Goal: Find specific page/section: Find specific page/section

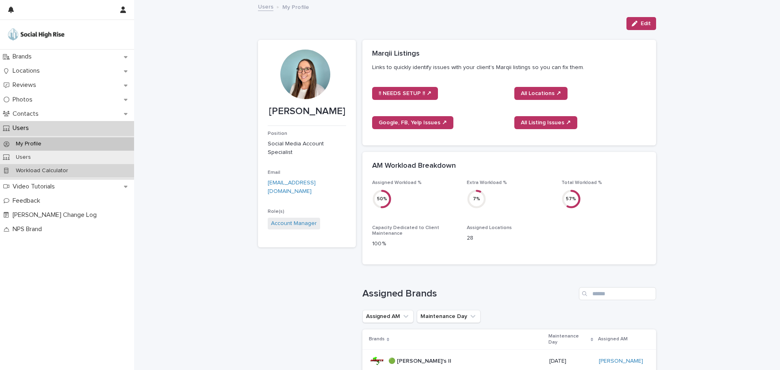
click at [50, 168] on p "Workload Calculator" at bounding box center [41, 170] width 65 height 7
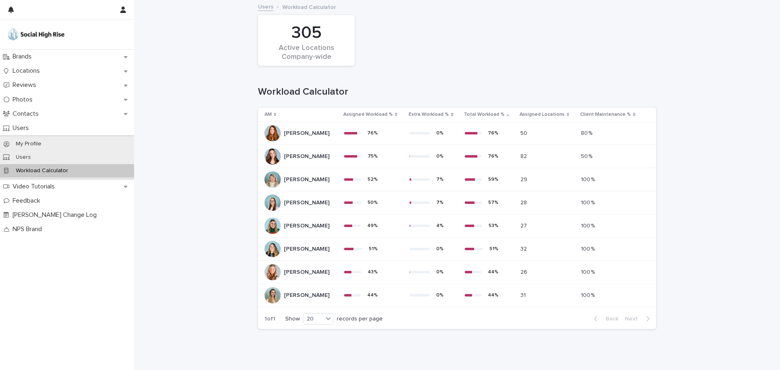
click at [385, 113] on p "Assigned Workload %" at bounding box center [368, 114] width 50 height 9
click at [49, 57] on div "Brands" at bounding box center [67, 57] width 134 height 14
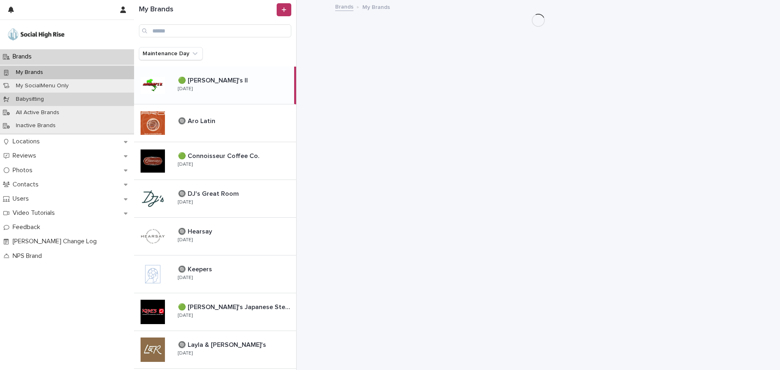
click at [34, 104] on div "Babysitting" at bounding box center [67, 99] width 134 height 13
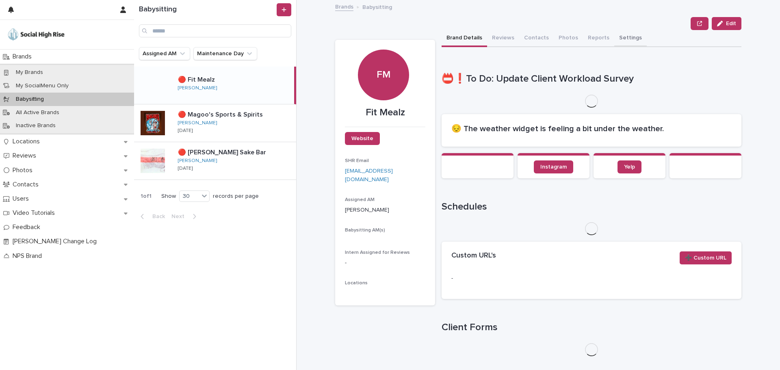
click at [614, 43] on button "Settings" at bounding box center [630, 38] width 33 height 17
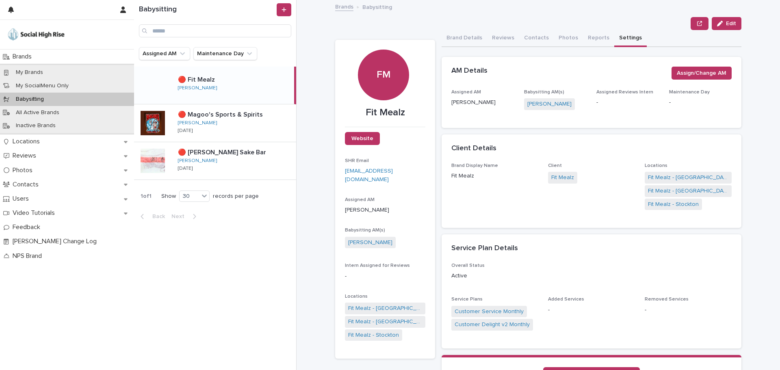
click at [725, 26] on button "Edit" at bounding box center [727, 23] width 30 height 13
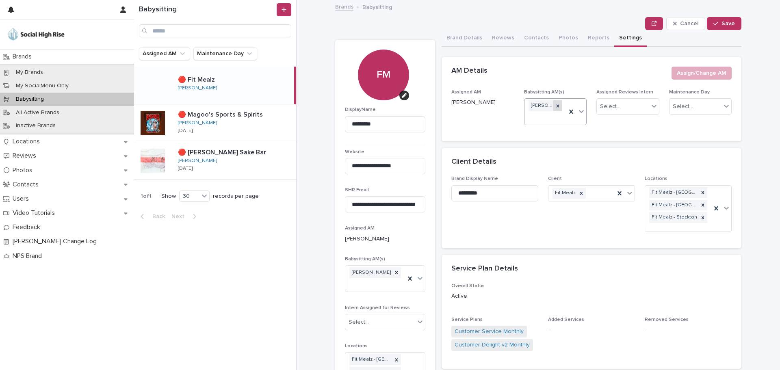
click at [556, 104] on icon at bounding box center [558, 106] width 6 height 6
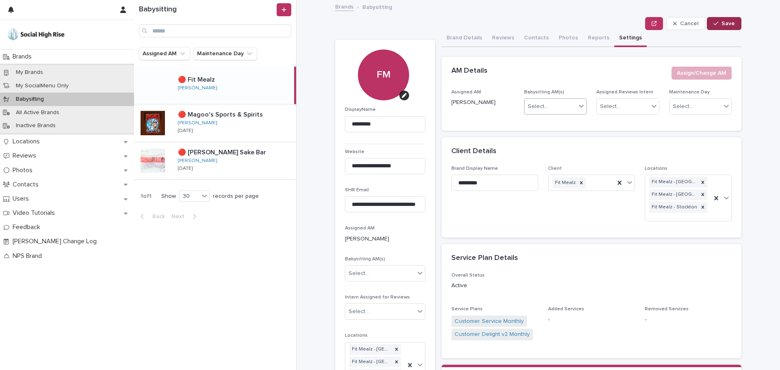
click at [724, 24] on span "Save" at bounding box center [728, 24] width 13 height 6
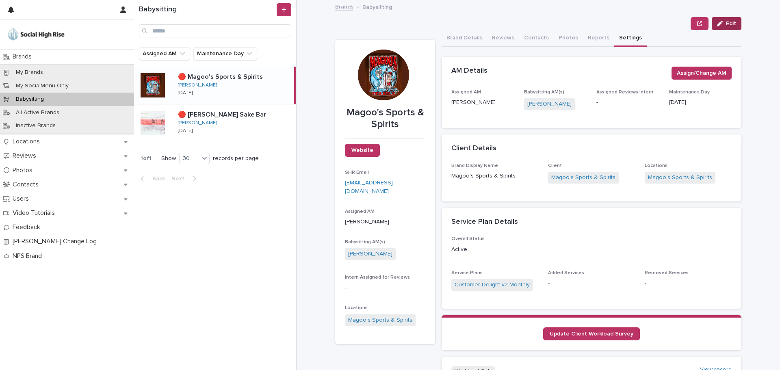
click at [726, 24] on span "Edit" at bounding box center [731, 24] width 10 height 6
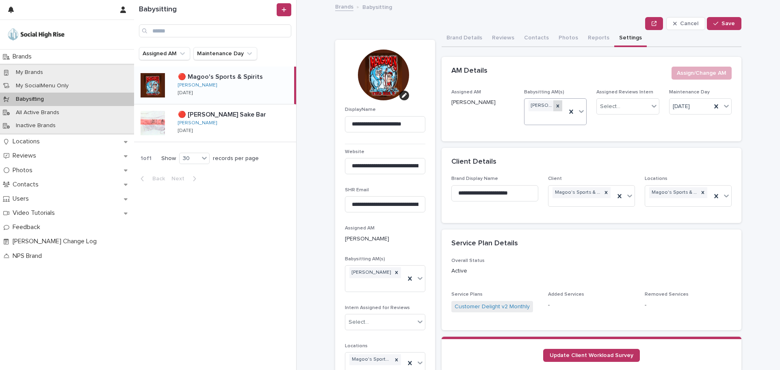
click at [556, 105] on icon at bounding box center [558, 106] width 6 height 6
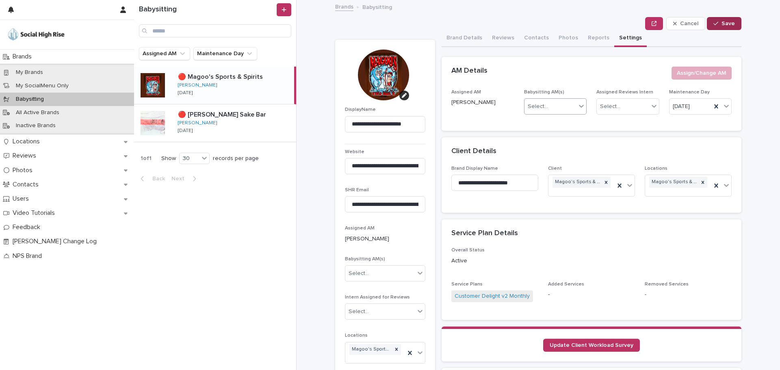
click at [732, 22] on span "Save" at bounding box center [728, 24] width 13 height 6
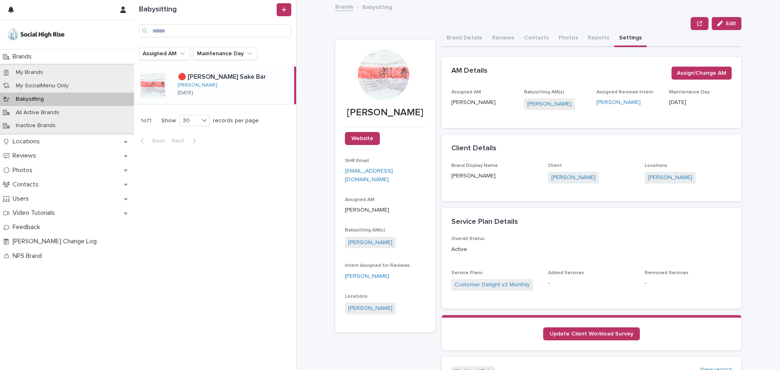
click at [721, 25] on div "button" at bounding box center [721, 24] width 9 height 6
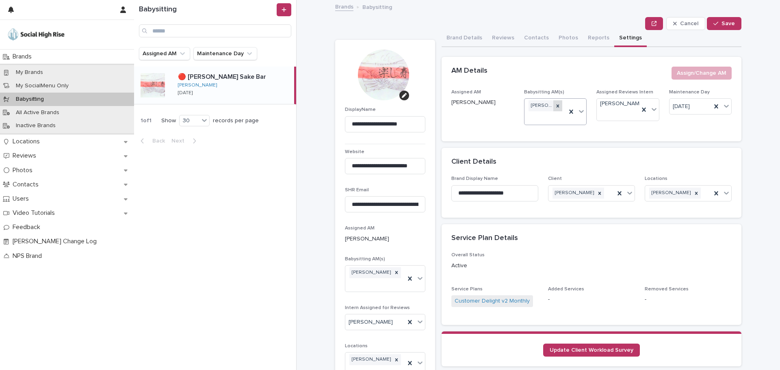
click at [555, 108] on icon at bounding box center [558, 106] width 6 height 6
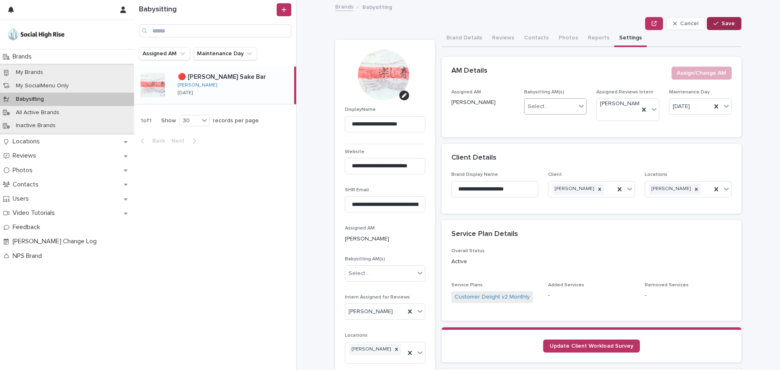
click at [718, 20] on button "Save" at bounding box center [724, 23] width 35 height 13
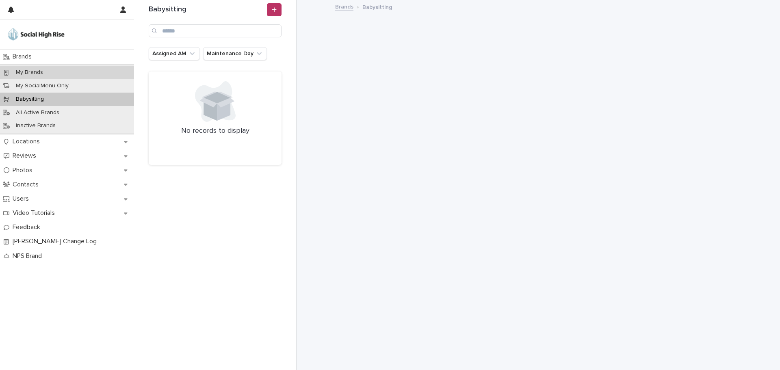
click at [33, 68] on div "My Brands" at bounding box center [67, 72] width 134 height 13
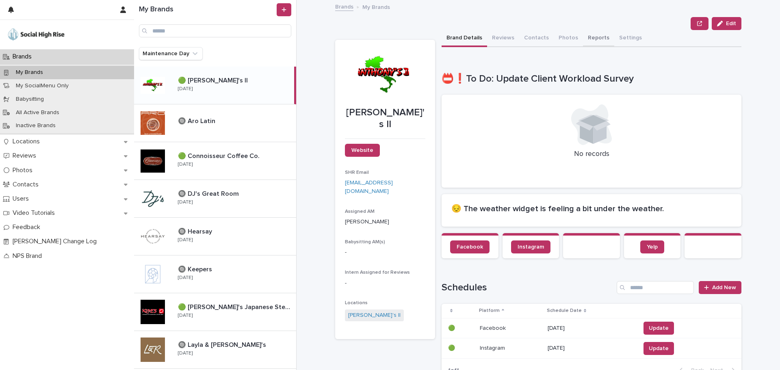
click at [594, 38] on button "Reports" at bounding box center [598, 38] width 31 height 17
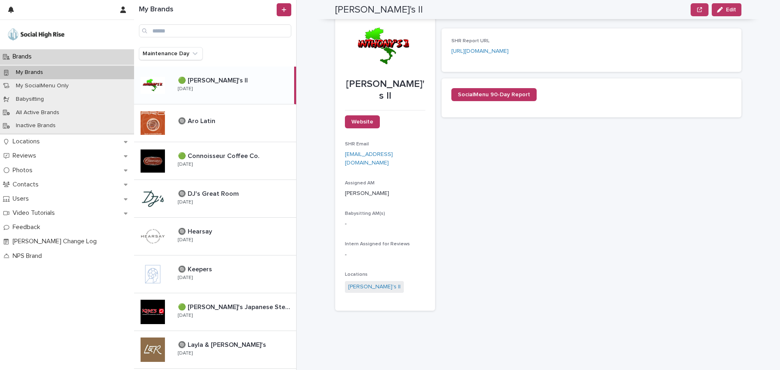
scroll to position [28, 0]
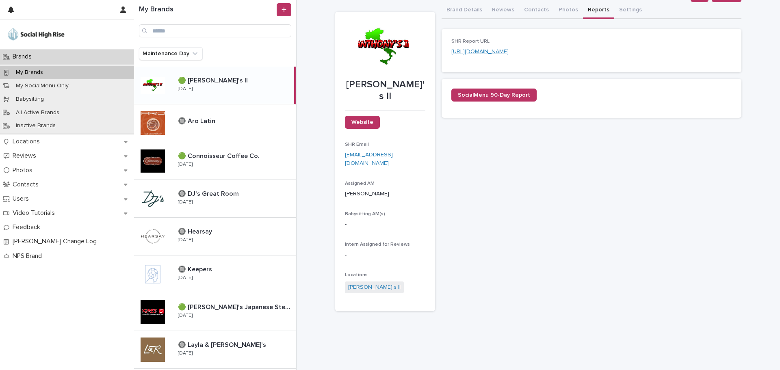
click at [509, 52] on link "[URL][DOMAIN_NAME]" at bounding box center [479, 52] width 57 height 6
click at [234, 152] on p "🟢 Connoisseur Coffee Co." at bounding box center [219, 155] width 83 height 9
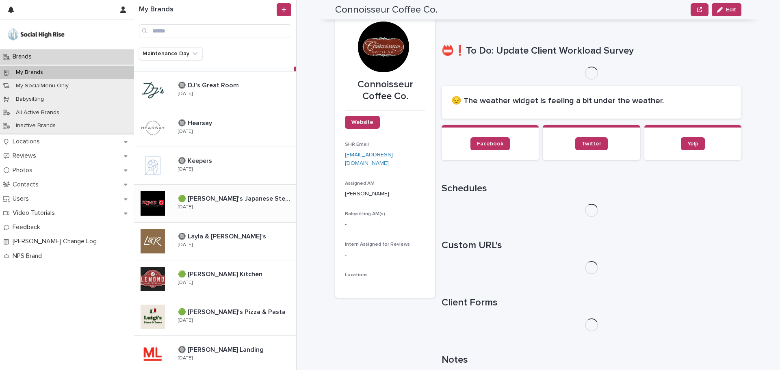
scroll to position [109, 0]
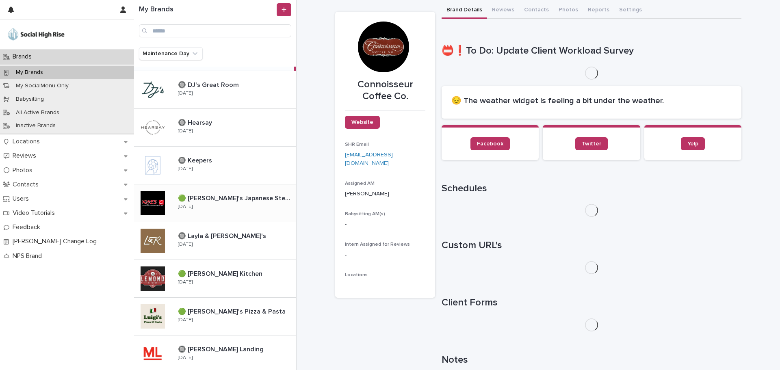
click at [223, 207] on div "🟢 [PERSON_NAME]'s Japanese Steak House and Sushi Bar 🟢 [PERSON_NAME]'s Japanese…" at bounding box center [233, 203] width 125 height 24
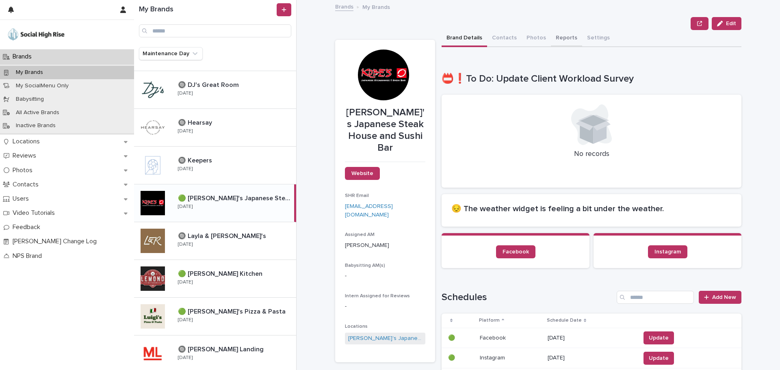
click at [563, 41] on button "Reports" at bounding box center [566, 38] width 31 height 17
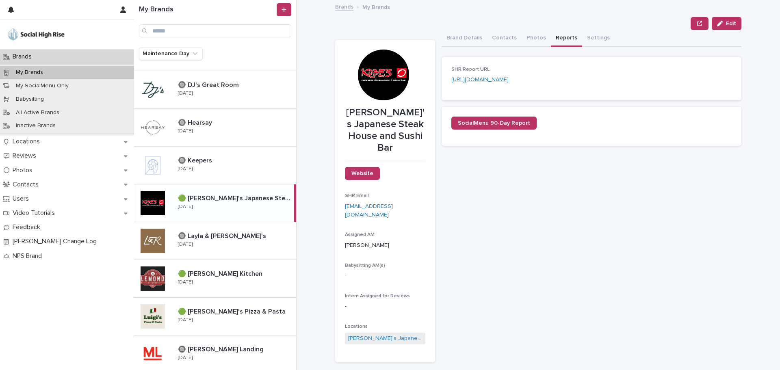
click at [509, 80] on link "[URL][DOMAIN_NAME]" at bounding box center [479, 80] width 57 height 6
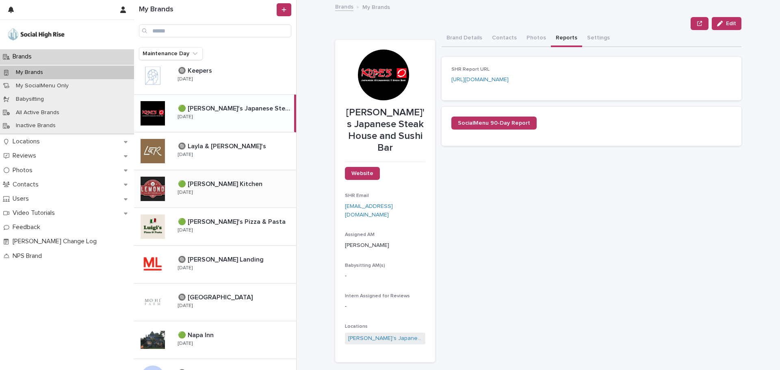
click at [227, 189] on div "🟢 [PERSON_NAME] Kitchen 🟢 [PERSON_NAME] Kitchen [DATE]" at bounding box center [233, 189] width 125 height 24
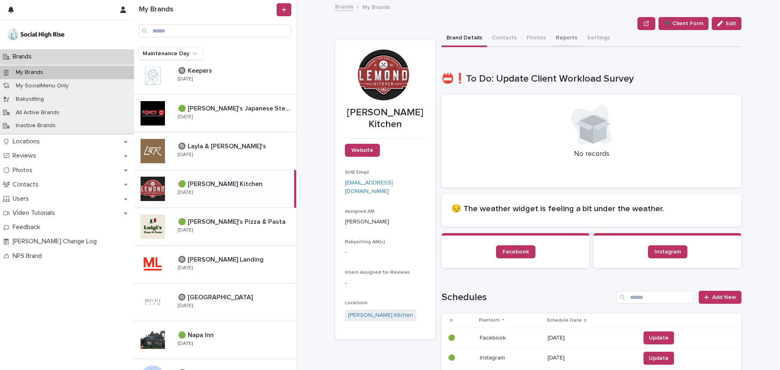
click at [561, 39] on button "Reports" at bounding box center [566, 38] width 31 height 17
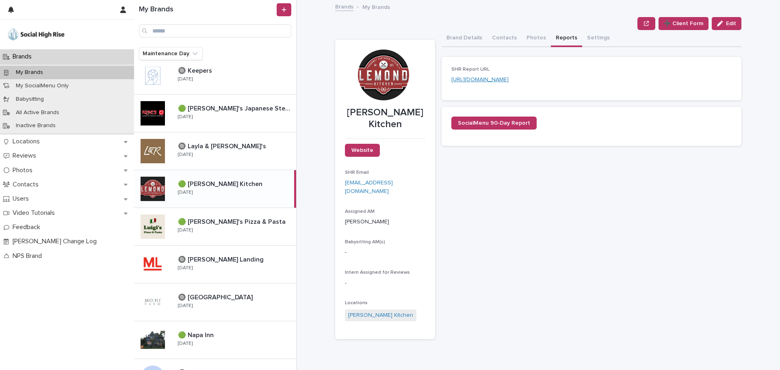
click at [509, 81] on link "[URL][DOMAIN_NAME]" at bounding box center [479, 80] width 57 height 6
click at [186, 221] on p "🟢 [PERSON_NAME]'s Pizza & Pasta" at bounding box center [232, 221] width 109 height 9
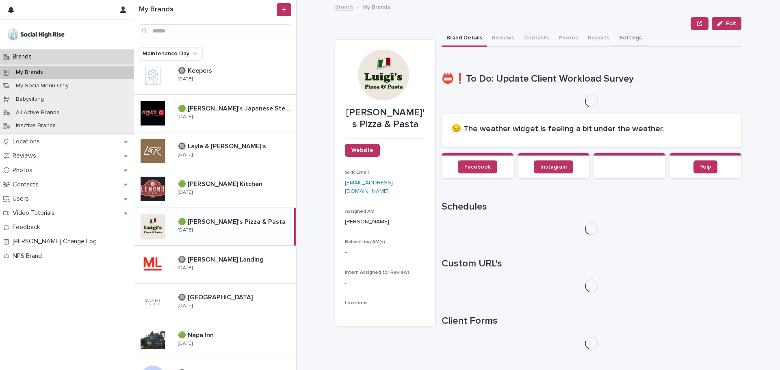
click at [627, 37] on button "Settings" at bounding box center [630, 38] width 33 height 17
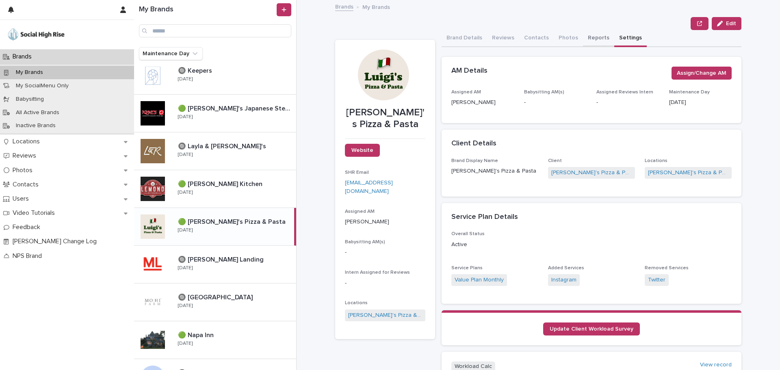
click at [591, 36] on button "Reports" at bounding box center [598, 38] width 31 height 17
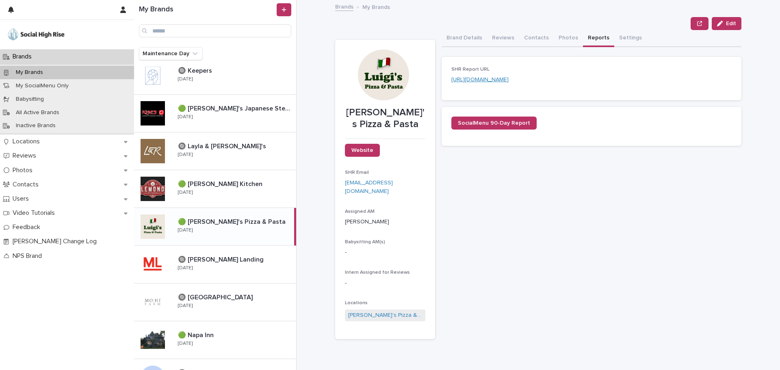
click at [509, 78] on link "[URL][DOMAIN_NAME]" at bounding box center [479, 80] width 57 height 6
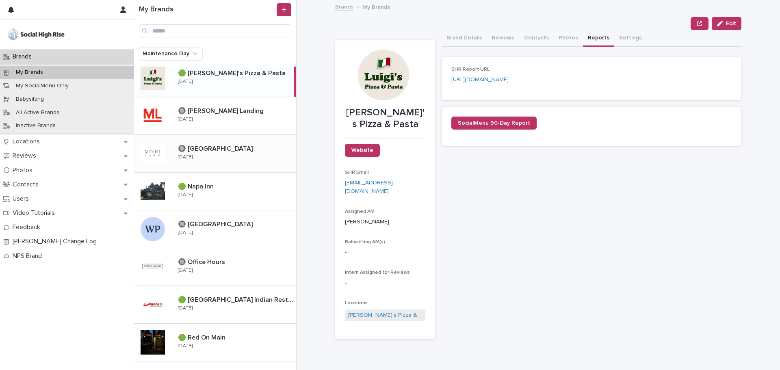
scroll to position [348, 0]
click at [230, 190] on p at bounding box center [235, 186] width 115 height 8
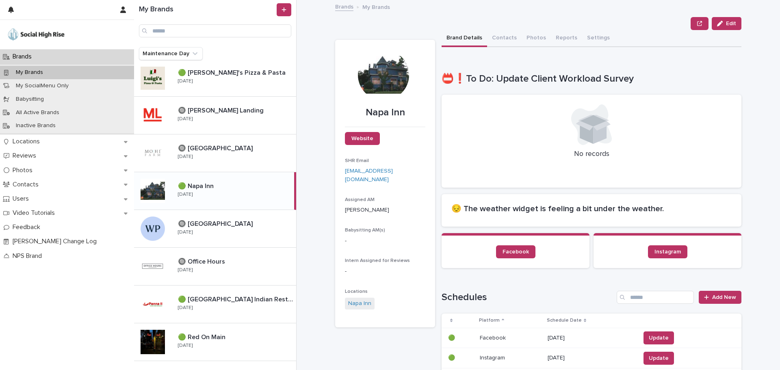
click at [561, 26] on div "Edit" at bounding box center [538, 23] width 406 height 13
click at [562, 33] on button "Reports" at bounding box center [566, 38] width 31 height 17
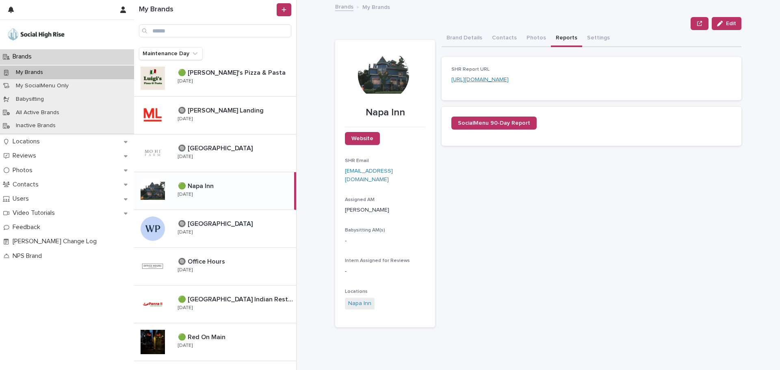
click at [509, 80] on link "[URL][DOMAIN_NAME]" at bounding box center [479, 80] width 57 height 6
click at [212, 306] on div "🟢 [GEOGRAPHIC_DATA] Indian Restaurant 🟢 [GEOGRAPHIC_DATA] Indian Restaurant [DA…" at bounding box center [233, 305] width 125 height 24
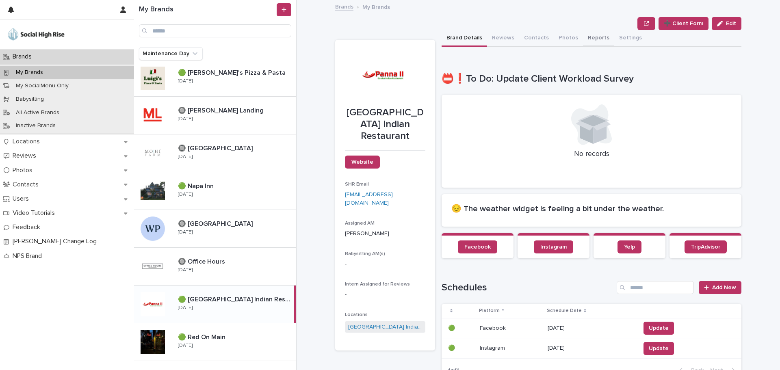
click at [585, 39] on button "Reports" at bounding box center [598, 38] width 31 height 17
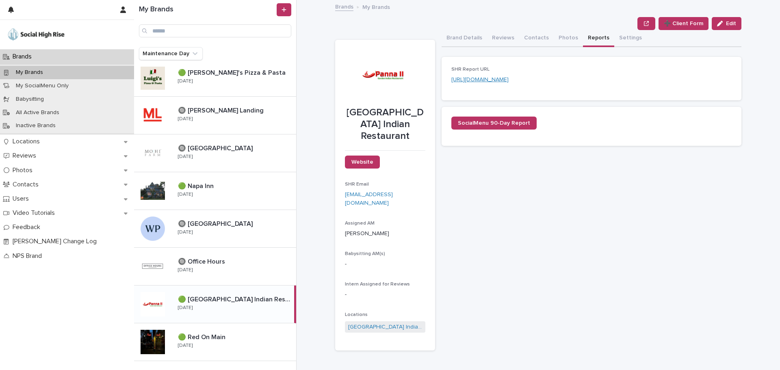
click at [509, 78] on link "[URL][DOMAIN_NAME]" at bounding box center [479, 80] width 57 height 6
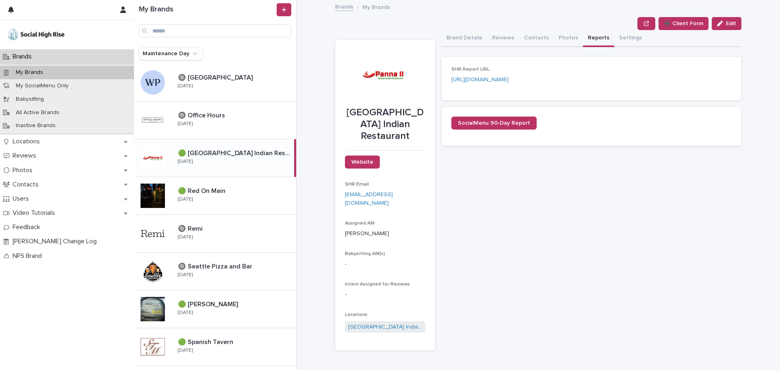
scroll to position [494, 0]
click at [228, 217] on div "🔘 Remi 🔘 Remi [DATE]" at bounding box center [215, 234] width 162 height 38
click at [235, 187] on p at bounding box center [235, 191] width 115 height 8
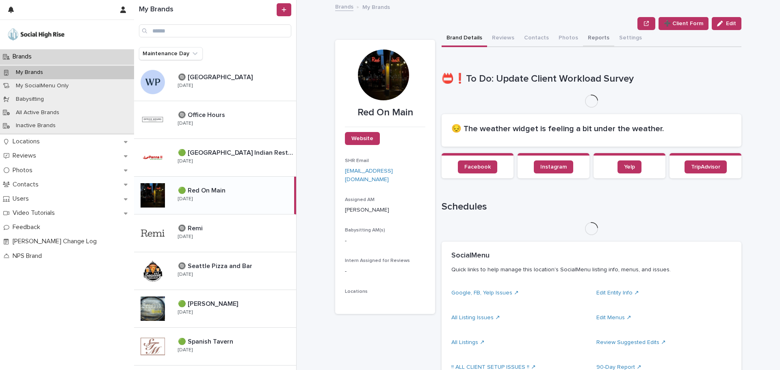
click at [584, 35] on button "Reports" at bounding box center [598, 38] width 31 height 17
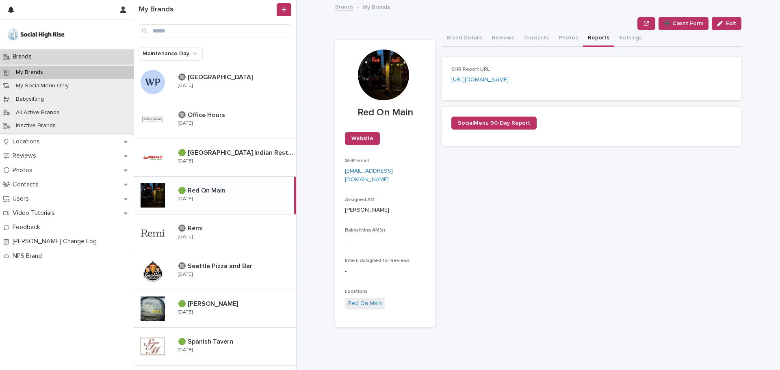
click at [509, 78] on link "[URL][DOMAIN_NAME]" at bounding box center [479, 80] width 57 height 6
click at [245, 291] on div "🟢 [PERSON_NAME] 🟢 [PERSON_NAME] [DATE]" at bounding box center [215, 309] width 162 height 38
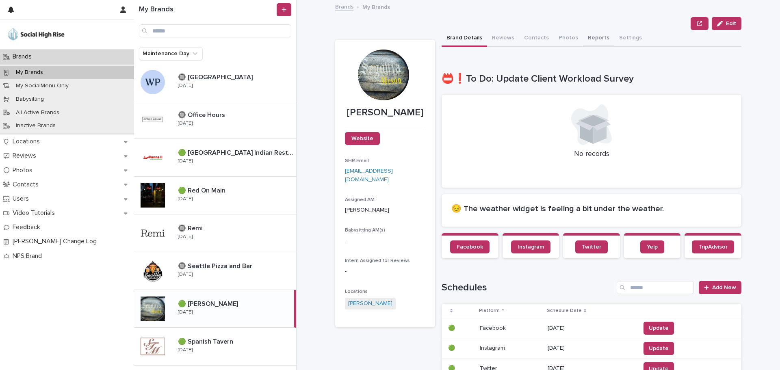
click at [583, 41] on button "Reports" at bounding box center [598, 38] width 31 height 17
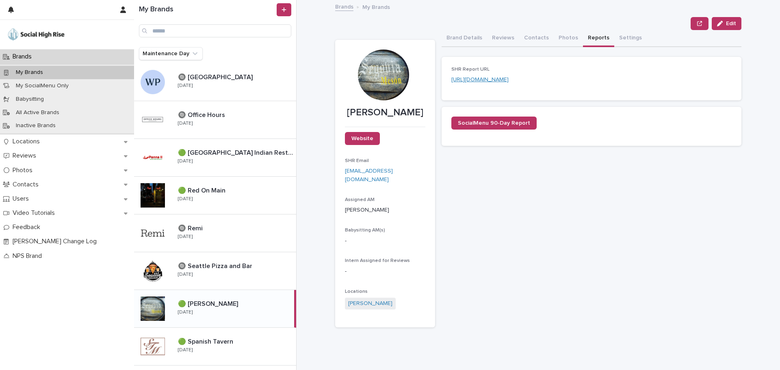
click at [509, 79] on link "[URL][DOMAIN_NAME]" at bounding box center [479, 80] width 57 height 6
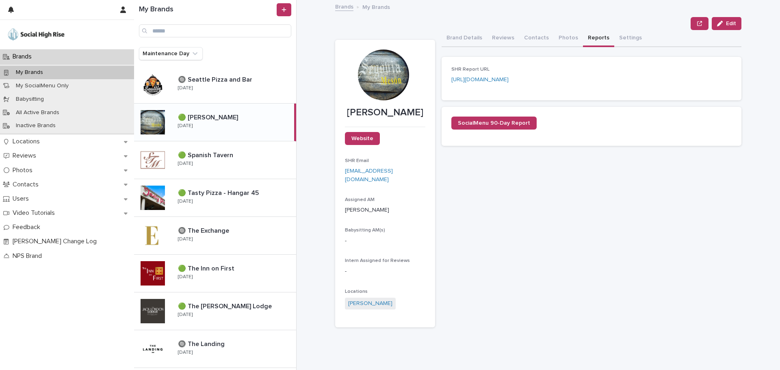
scroll to position [681, 0]
click at [241, 156] on p at bounding box center [235, 155] width 115 height 8
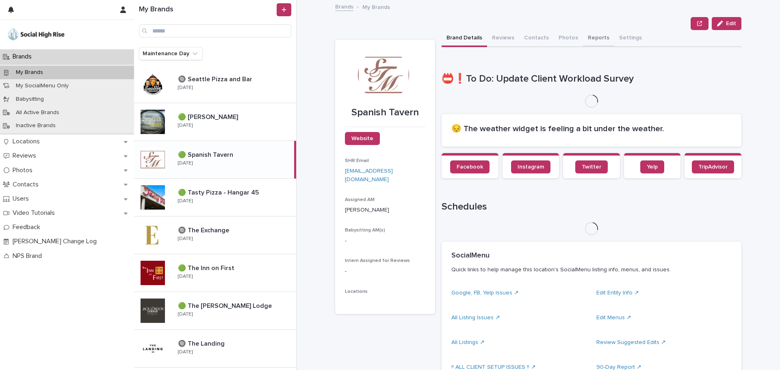
click at [583, 43] on button "Reports" at bounding box center [598, 38] width 31 height 17
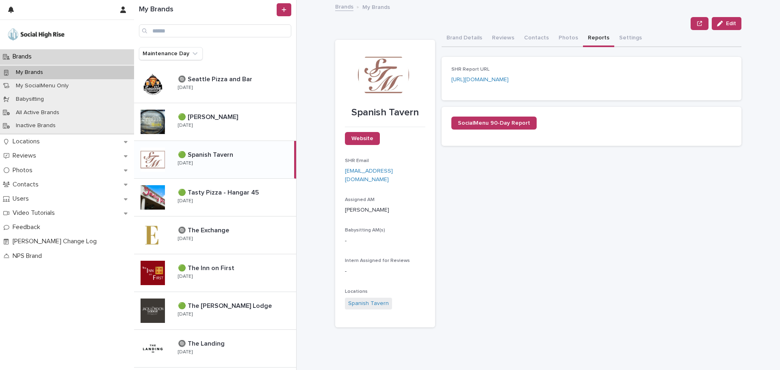
click at [587, 44] on button "Reports" at bounding box center [598, 38] width 31 height 17
click at [509, 79] on link "[URL][DOMAIN_NAME]" at bounding box center [479, 80] width 57 height 6
click at [204, 203] on div "🟢 Tasty Pizza - Hangar 45 🟢 Tasty Pizza - Hangar 45 [DATE]" at bounding box center [233, 198] width 125 height 24
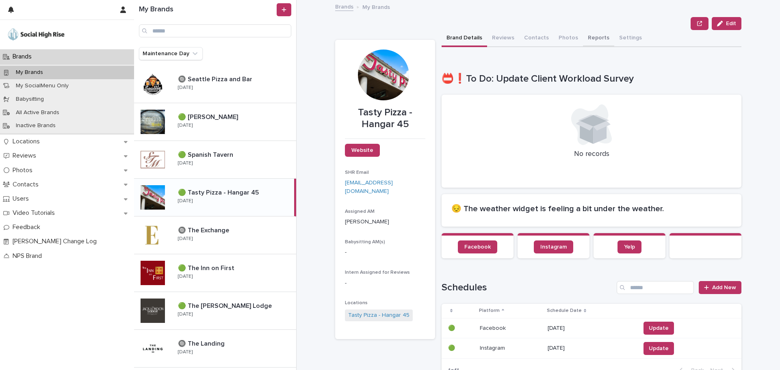
click at [585, 37] on button "Reports" at bounding box center [598, 38] width 31 height 17
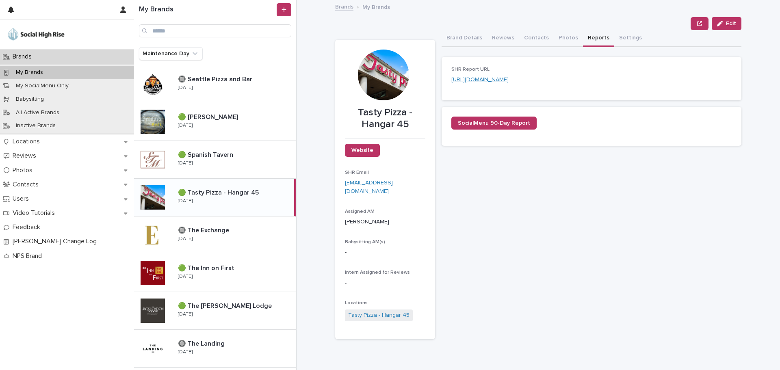
click at [509, 77] on link "[URL][DOMAIN_NAME]" at bounding box center [479, 80] width 57 height 6
